Goal: Task Accomplishment & Management: Use online tool/utility

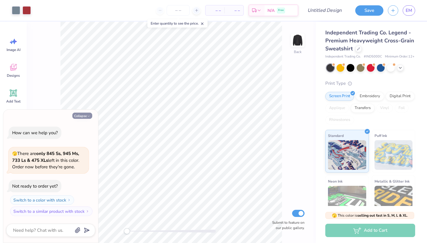
click at [81, 116] on button "Collapse" at bounding box center [82, 116] width 20 height 6
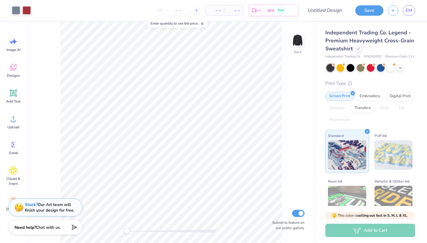
type textarea "x"
click at [357, 50] on div at bounding box center [358, 48] width 7 height 7
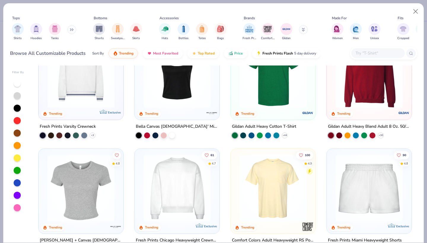
scroll to position [215, 0]
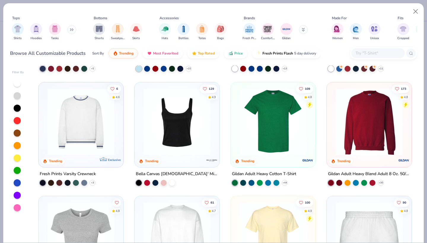
click at [285, 103] on div at bounding box center [345, 121] width 218 height 67
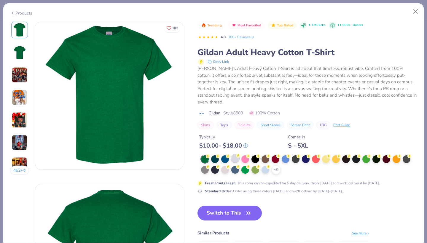
click at [237, 155] on div at bounding box center [235, 159] width 8 height 8
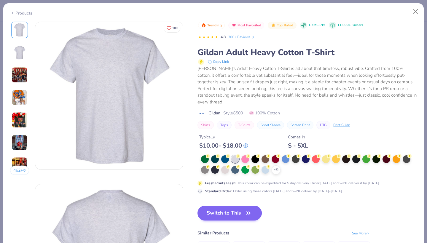
click at [229, 208] on button "Switch to This" at bounding box center [229, 213] width 64 height 15
click at [224, 207] on button "Switch to This" at bounding box center [229, 213] width 64 height 15
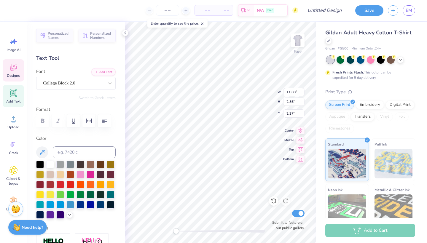
type textarea "F"
type textarea "Rehabilitation Science"
click at [102, 122] on icon "button" at bounding box center [104, 121] width 5 height 4
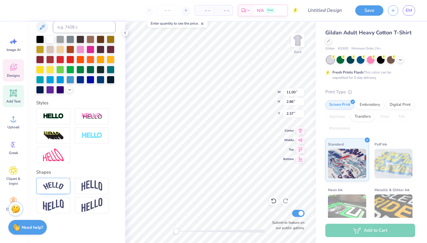
scroll to position [125, 0]
click at [69, 178] on line at bounding box center [69, 179] width 2 height 2
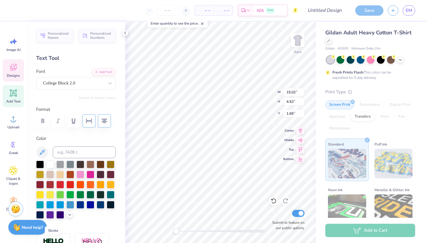
scroll to position [0, 0]
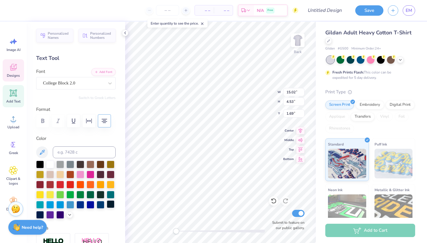
click at [113, 205] on div at bounding box center [111, 204] width 8 height 8
click at [81, 207] on div at bounding box center [80, 204] width 8 height 8
click at [90, 206] on div at bounding box center [91, 204] width 8 height 8
click at [80, 204] on div at bounding box center [80, 204] width 8 height 8
click at [41, 214] on div at bounding box center [40, 214] width 8 height 8
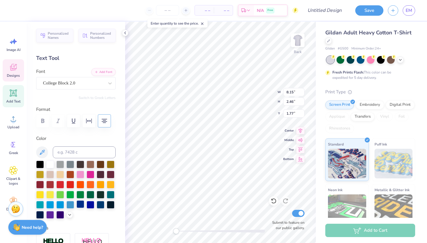
click at [81, 204] on div at bounding box center [80, 204] width 8 height 8
type textarea "Student"
click at [81, 207] on div at bounding box center [80, 204] width 8 height 8
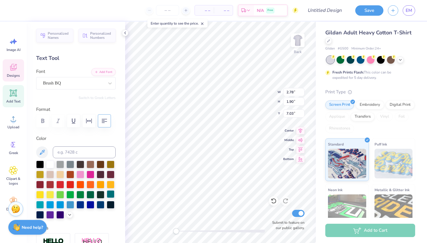
type textarea "Association"
click at [82, 206] on div at bounding box center [80, 204] width 8 height 8
type input "4.23"
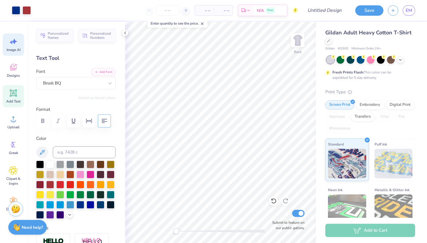
click at [9, 42] on icon at bounding box center [13, 41] width 9 height 9
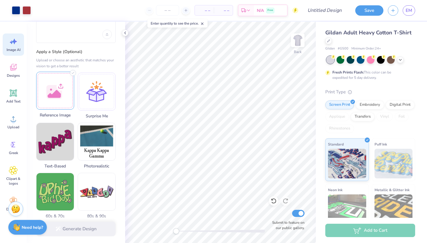
scroll to position [43, 0]
click at [17, 68] on icon at bounding box center [13, 67] width 9 height 9
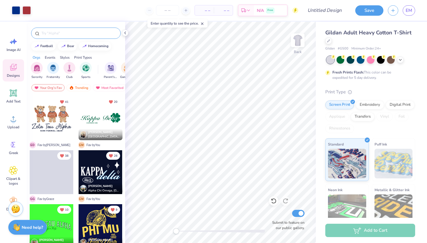
click at [65, 31] on input "text" at bounding box center [79, 33] width 76 height 6
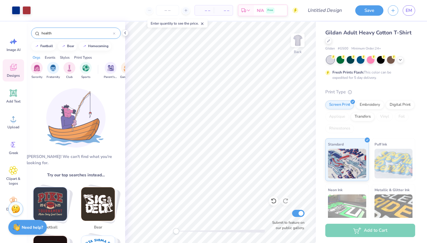
type input "health"
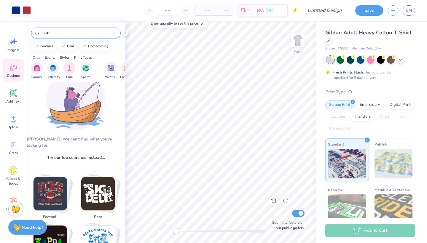
scroll to position [19, 0]
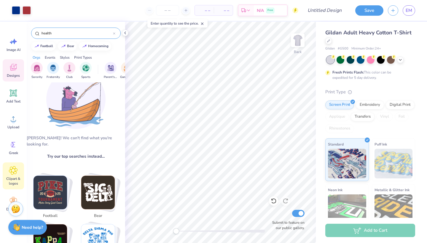
click at [10, 171] on icon at bounding box center [13, 170] width 9 height 9
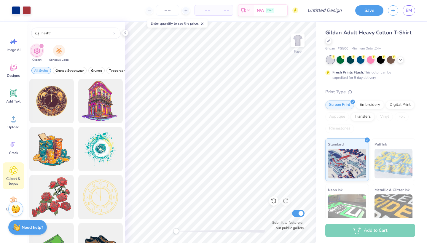
type input "health"
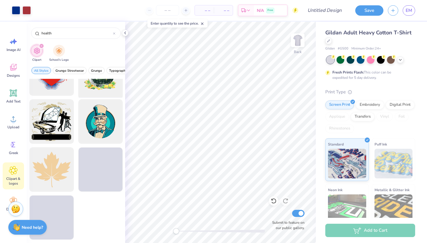
scroll to position [1276, 0]
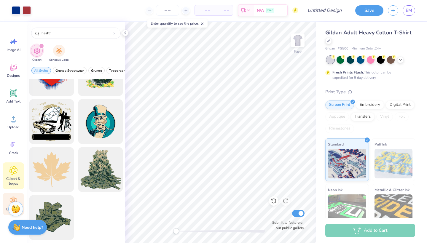
click at [15, 196] on div "Decorate" at bounding box center [13, 204] width 21 height 22
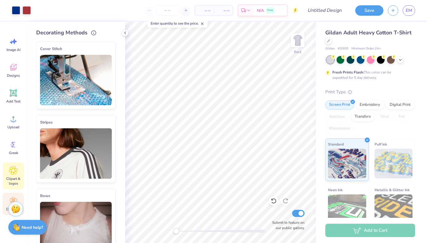
click at [17, 172] on icon at bounding box center [13, 170] width 9 height 9
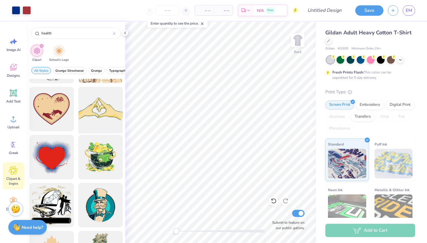
scroll to position [1192, 0]
click at [13, 98] on div "Add Text" at bounding box center [13, 96] width 21 height 22
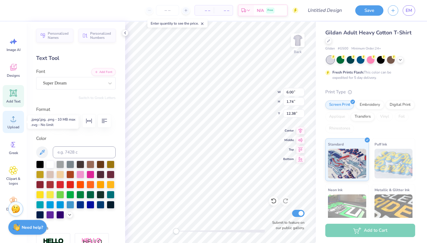
click at [11, 122] on icon at bounding box center [13, 118] width 9 height 9
click at [16, 125] on span "Upload" at bounding box center [13, 127] width 12 height 5
click at [13, 120] on icon at bounding box center [13, 118] width 9 height 9
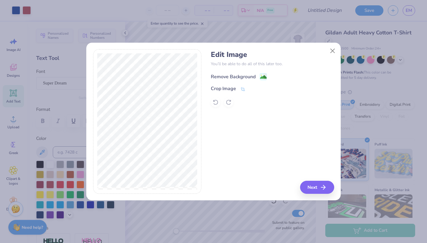
click at [263, 77] on image at bounding box center [263, 77] width 7 height 7
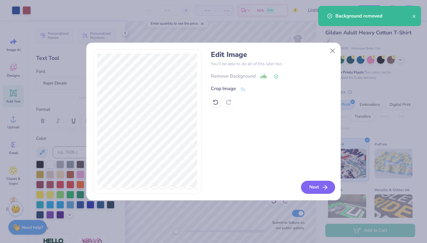
click at [323, 186] on icon "button" at bounding box center [324, 187] width 7 height 7
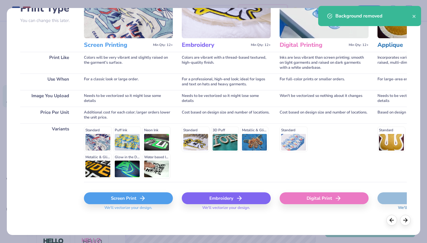
scroll to position [52, 0]
click at [113, 198] on div "Screen Print" at bounding box center [128, 199] width 89 height 12
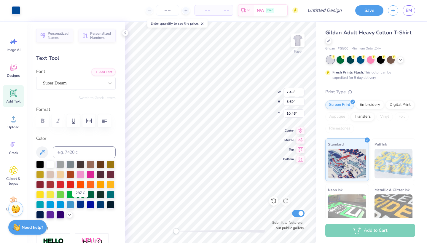
click at [81, 205] on div at bounding box center [80, 204] width 8 height 8
click at [15, 11] on div at bounding box center [16, 10] width 8 height 8
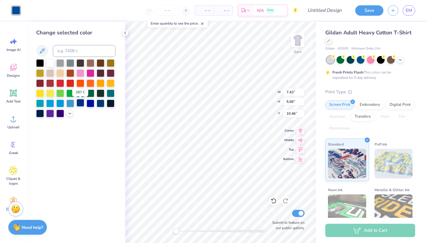
click at [81, 105] on div at bounding box center [80, 103] width 8 height 8
click at [79, 105] on div at bounding box center [80, 103] width 8 height 8
click at [91, 105] on div at bounding box center [91, 103] width 8 height 8
click at [81, 104] on div at bounding box center [80, 103] width 8 height 8
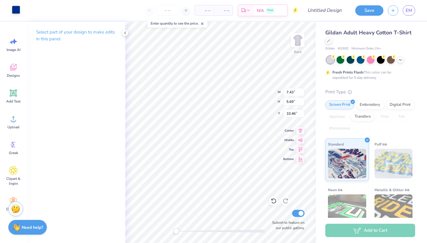
click at [16, 10] on div at bounding box center [16, 10] width 8 height 8
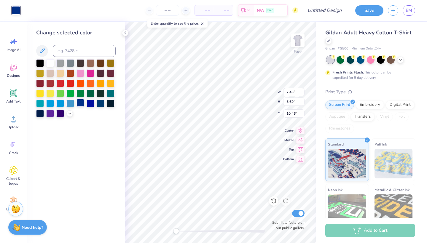
click at [83, 106] on div at bounding box center [80, 103] width 8 height 8
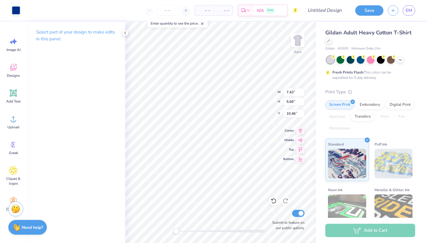
type input "4.73"
type input "1.90"
type input "5.14"
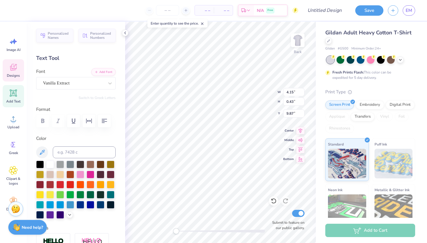
scroll to position [0, 0]
type textarea "L"
type textarea "[GEOGRAPHIC_DATA]"
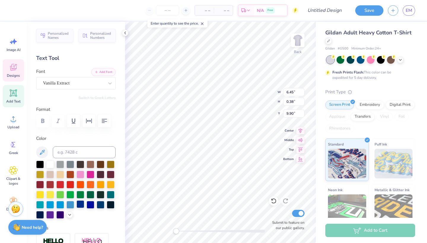
click at [80, 206] on div at bounding box center [80, 204] width 8 height 8
type input "7.43"
type input "5.69"
type input "15.18"
type input "11.37"
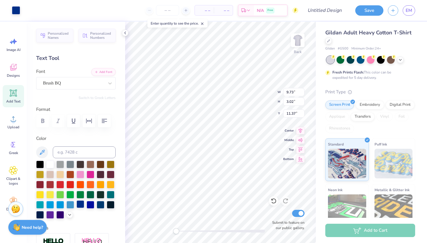
type input "7.43"
type input "5.69"
type input "17.84"
click at [257, 97] on div "Back W 5.96 5.96 " H 4.56 4.56 " Y 4.91 4.91 " Center Middle Top Bottom Submit …" at bounding box center [220, 132] width 191 height 221
type input "4.73"
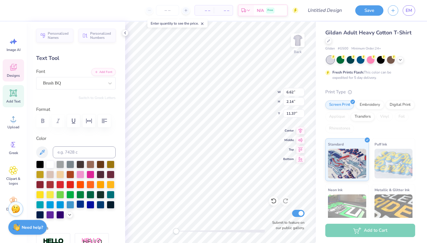
type input "1.90"
type input "4.61"
click at [72, 163] on div at bounding box center [70, 164] width 8 height 8
click at [273, 201] on icon at bounding box center [274, 201] width 6 height 6
click at [261, 96] on div "Back W 5.96 H 4.56 Y 5.56 Center Middle Top Bottom Submit to feature on our pub…" at bounding box center [220, 132] width 191 height 221
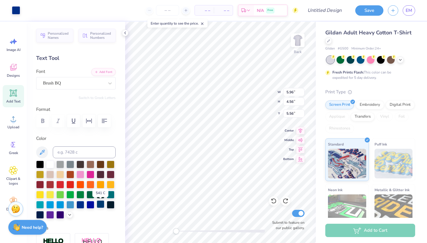
click at [100, 205] on div at bounding box center [101, 204] width 8 height 8
click at [274, 199] on icon at bounding box center [273, 201] width 5 height 5
click at [17, 13] on div at bounding box center [16, 10] width 8 height 8
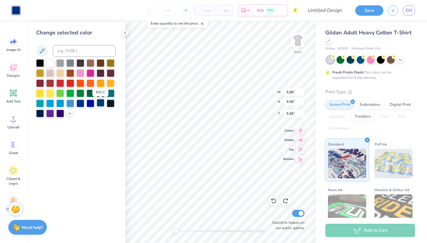
click at [101, 106] on div at bounding box center [101, 103] width 8 height 8
click at [110, 104] on div at bounding box center [111, 103] width 8 height 8
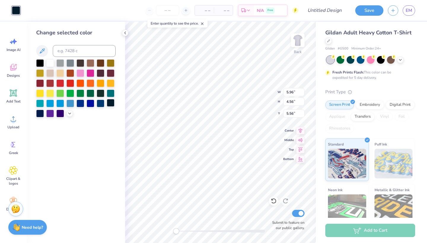
click at [109, 104] on div at bounding box center [111, 103] width 8 height 8
click at [71, 63] on div at bounding box center [70, 63] width 8 height 8
click at [72, 64] on div at bounding box center [70, 63] width 8 height 8
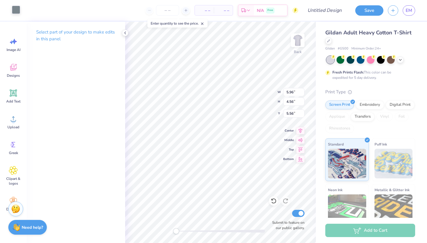
click at [14, 12] on div at bounding box center [16, 10] width 8 height 8
click at [275, 199] on icon at bounding box center [274, 201] width 6 height 6
click at [275, 199] on icon at bounding box center [273, 201] width 5 height 5
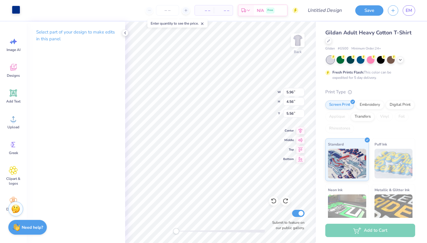
click at [12, 10] on div at bounding box center [16, 10] width 8 height 8
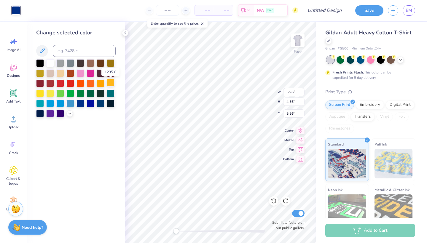
click at [113, 83] on div at bounding box center [111, 83] width 8 height 8
click at [111, 84] on div at bounding box center [111, 83] width 8 height 8
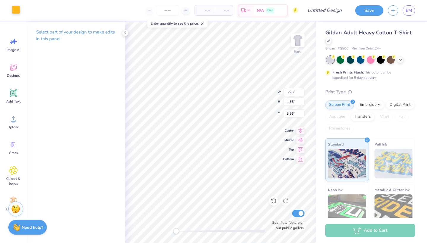
click at [15, 11] on div at bounding box center [16, 10] width 8 height 8
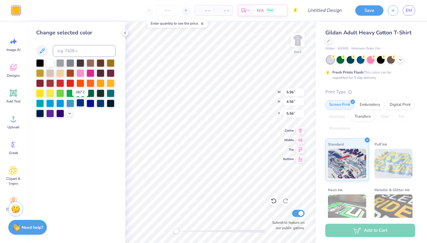
click at [81, 105] on div at bounding box center [80, 103] width 8 height 8
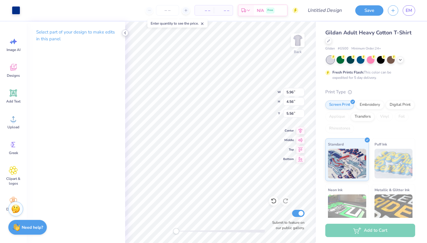
click at [258, 89] on div "Back W 5.96 5.96 " H 4.56 4.56 " Y 5.56 5.56 " Center Middle Top Bottom Submit …" at bounding box center [220, 132] width 191 height 221
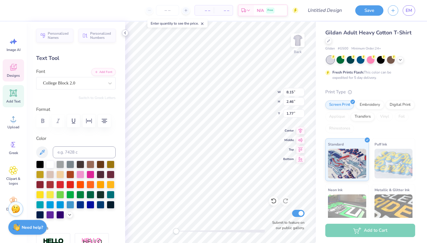
scroll to position [0, 2]
type textarea "Rehabilitation Science"
click at [259, 93] on div "Back W 9.46 9.46 " H 2.85 2.85 " Y 1.79 1.79 " Center Middle Top Bottom Submit …" at bounding box center [220, 132] width 191 height 221
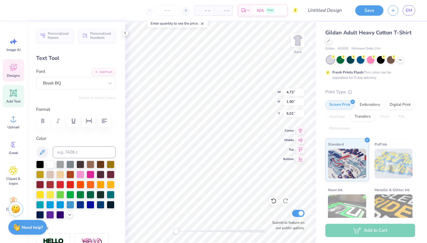
type input "6.62"
type input "2.14"
type input "9.06"
type input "4.73"
type input "1.90"
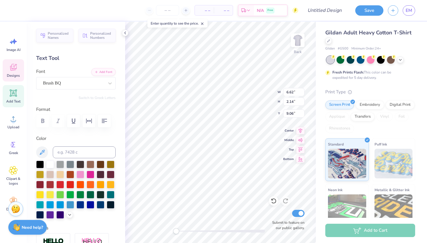
type input "5.94"
click at [71, 163] on div at bounding box center [70, 164] width 8 height 8
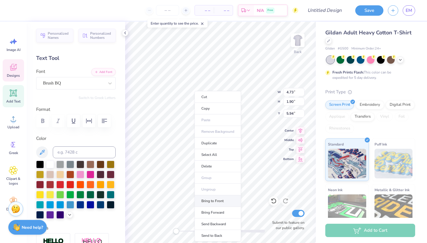
click at [216, 206] on li "Bring to Front" at bounding box center [217, 201] width 47 height 12
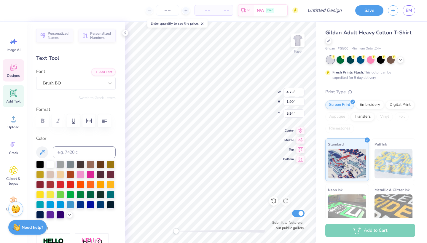
click at [268, 89] on div "Back W 4.73 4.73 " H 1.90 1.90 " Y 5.94 5.94 " Center Middle Top Bottom Submit …" at bounding box center [220, 132] width 191 height 221
click at [71, 164] on div at bounding box center [70, 164] width 8 height 8
type input "6.62"
type input "2.14"
type input "9.06"
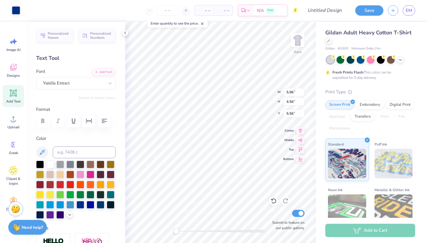
type input "9.46"
type input "2.85"
type input "1.93"
click at [256, 94] on div "Back W 4.73 H 1.90 Y 5.94 Center Middle Top Bottom Submit to feature on our pub…" at bounding box center [220, 132] width 191 height 221
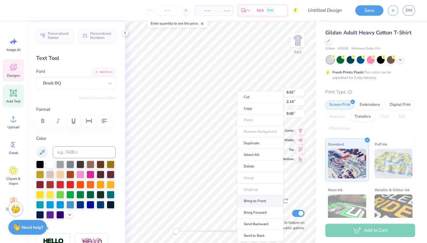
click at [250, 205] on li "Bring to Front" at bounding box center [260, 201] width 47 height 12
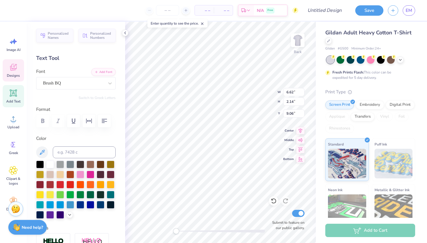
type input "8.66"
click at [259, 89] on div "Back W 6.62 H 2.14 Y 8.66 Center Middle Top Bottom Submit to feature on our pub…" at bounding box center [220, 132] width 191 height 221
click at [49, 168] on div at bounding box center [50, 164] width 8 height 8
click at [50, 166] on div at bounding box center [50, 164] width 8 height 8
type input "6.62"
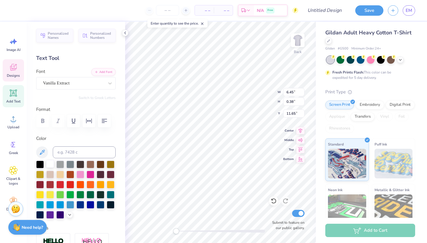
type input "2.14"
type input "8.66"
type input "5.96"
type input "4.56"
type input "5.56"
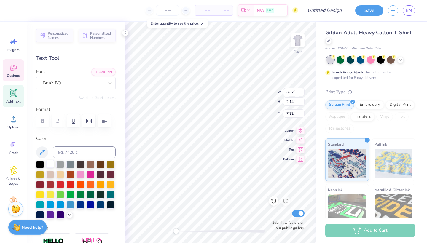
type input "4.73"
type input "1.90"
type input "5.94"
type input "5.96"
type input "4.56"
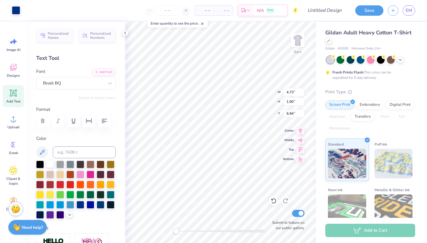
type input "5.56"
type input "6.45"
type input "0.38"
type input "11.38"
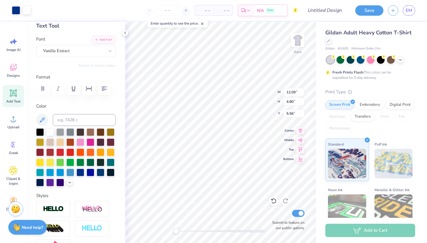
scroll to position [32, 0]
click at [80, 174] on div at bounding box center [80, 172] width 8 height 8
click at [78, 173] on div at bounding box center [80, 172] width 8 height 8
click at [81, 172] on div at bounding box center [80, 172] width 8 height 8
type input "9.03"
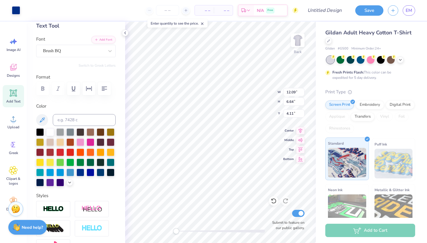
type input "5.25"
type input "3.63"
click at [274, 200] on icon at bounding box center [274, 201] width 6 height 6
type input "6.62"
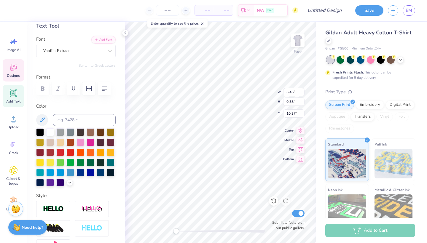
type input "2.14"
type input "8.23"
type input "4.73"
type input "1.90"
type input "6.89"
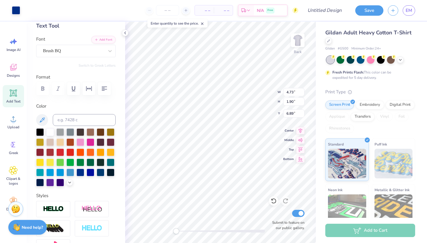
type input "5.96"
type input "4.56"
type input "5.56"
type input "8.17"
type input "2.46"
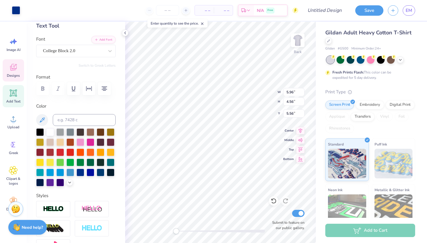
type input "4.11"
click at [253, 96] on div "Back W 5.96 H 4.56 Y 5.91 Center Middle Top Bottom Submit to feature on our pub…" at bounding box center [220, 132] width 191 height 221
type input "6.62"
type input "2.14"
type input "13.47"
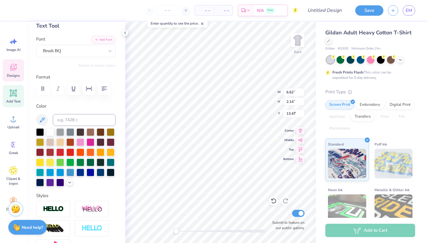
type input "3.44"
type input "1.38"
type input "9.09"
type input "5.50"
type input "1.77"
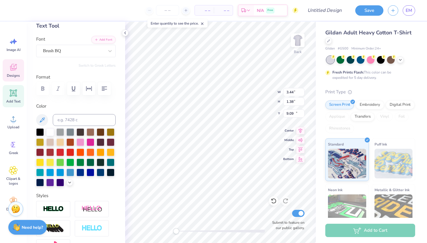
type input "11.20"
click at [264, 91] on div "Back W 5.50 H 1.77 Y 11.20 Center Middle Top Bottom Submit to feature on our pu…" at bounding box center [220, 132] width 191 height 221
type input "3.44"
type input "1.38"
type input "9.35"
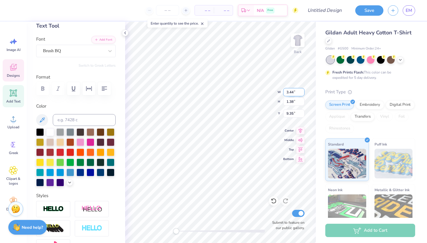
click at [256, 90] on div "Back W 3.44 3.44 " H 1.38 1.38 " Y 9.35 9.35 " Center Middle Top Bottom Submit …" at bounding box center [220, 132] width 191 height 221
